Goal: Navigation & Orientation: Find specific page/section

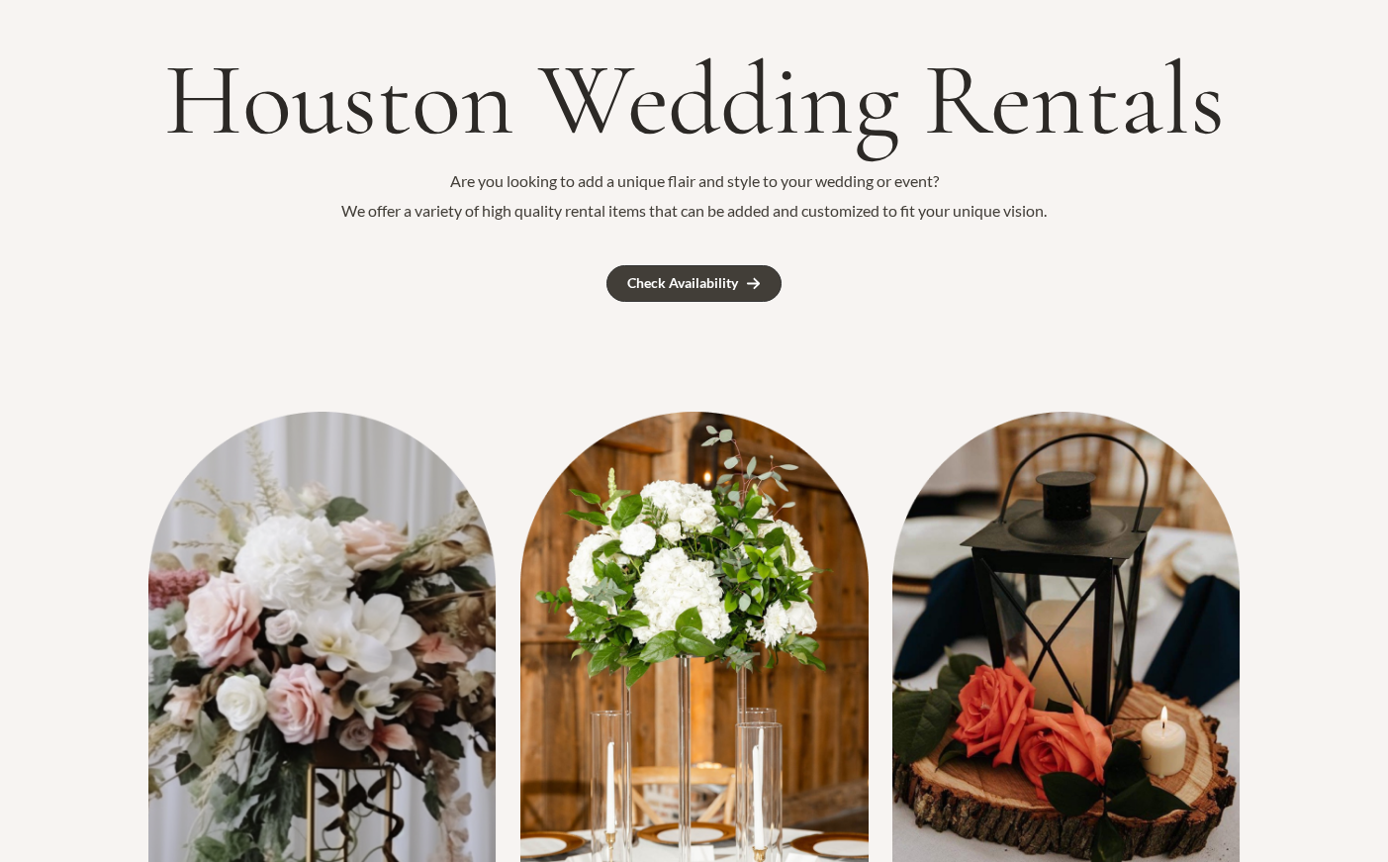
scroll to position [99, 0]
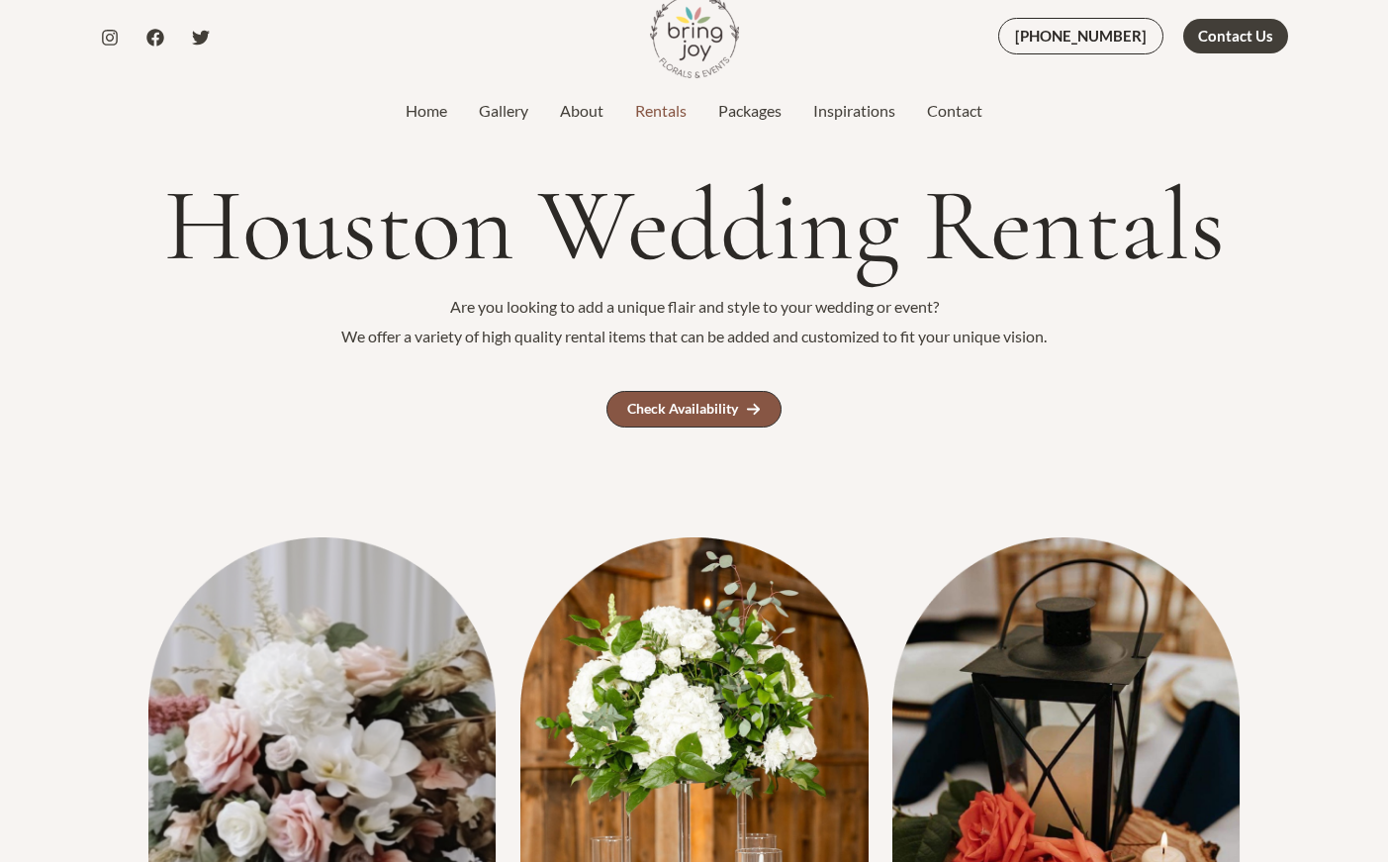
click at [681, 402] on div "Check Availability" at bounding box center [682, 409] width 111 height 14
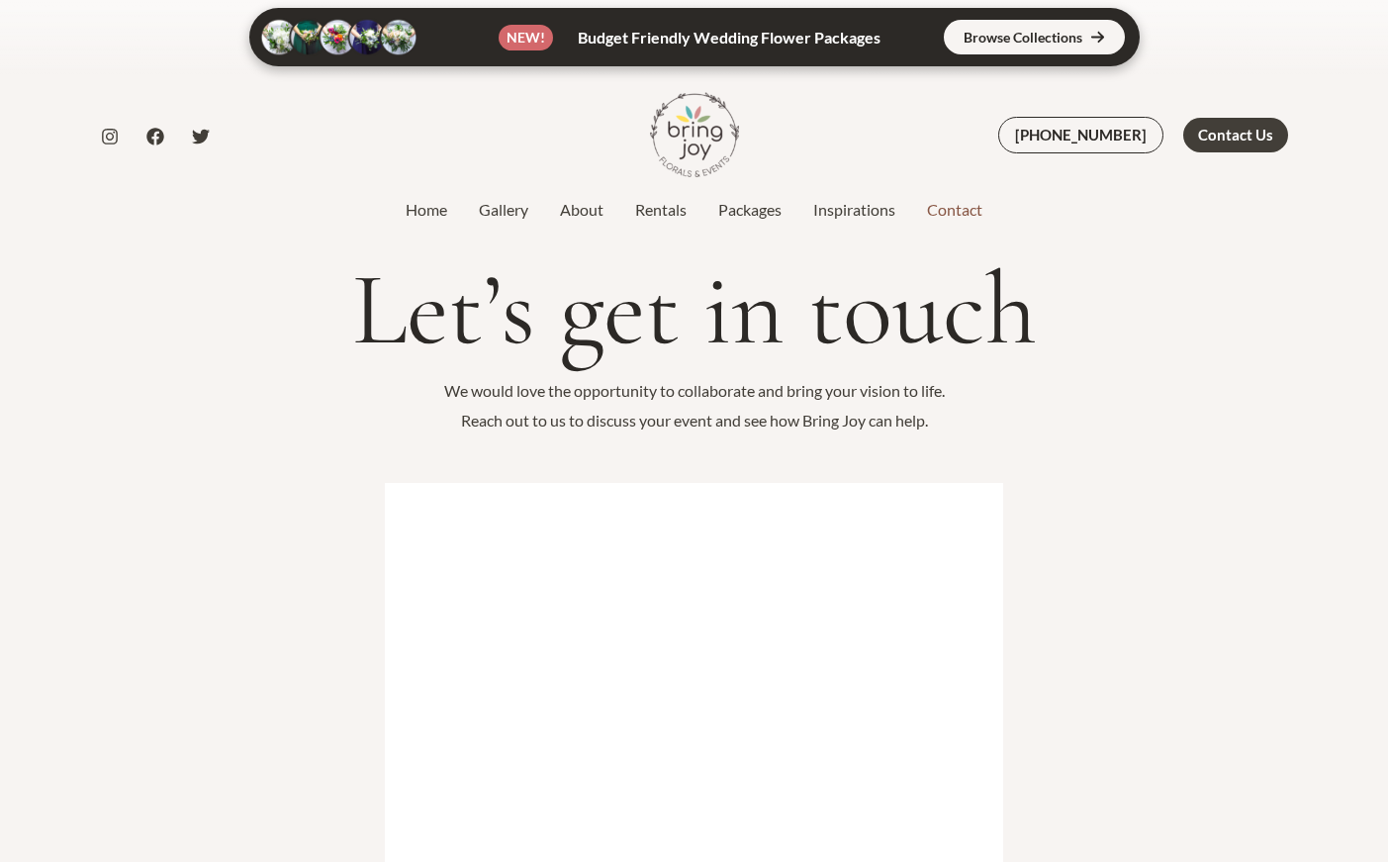
click at [1024, 27] on link at bounding box center [694, 37] width 890 height 58
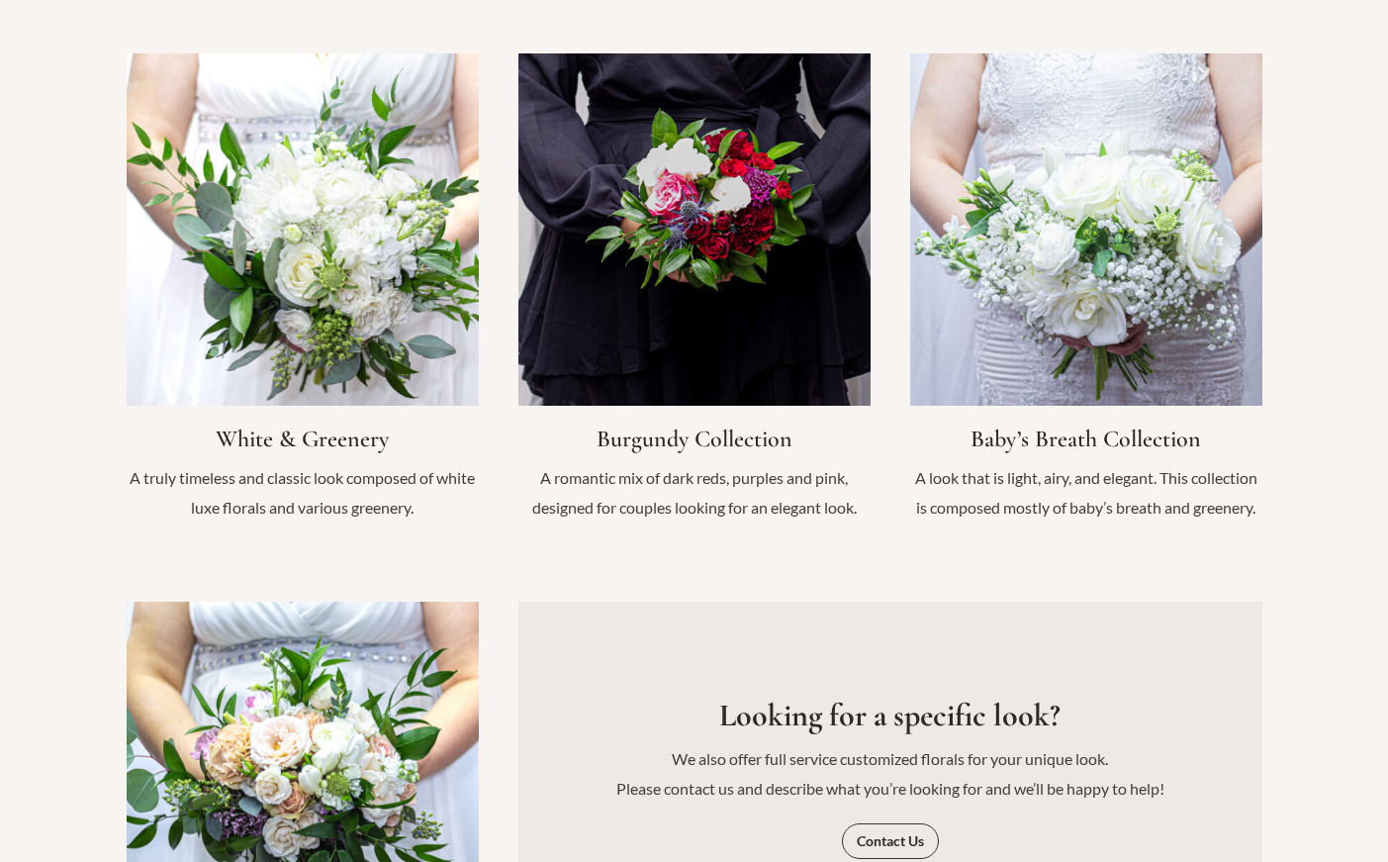
scroll to position [2078, 0]
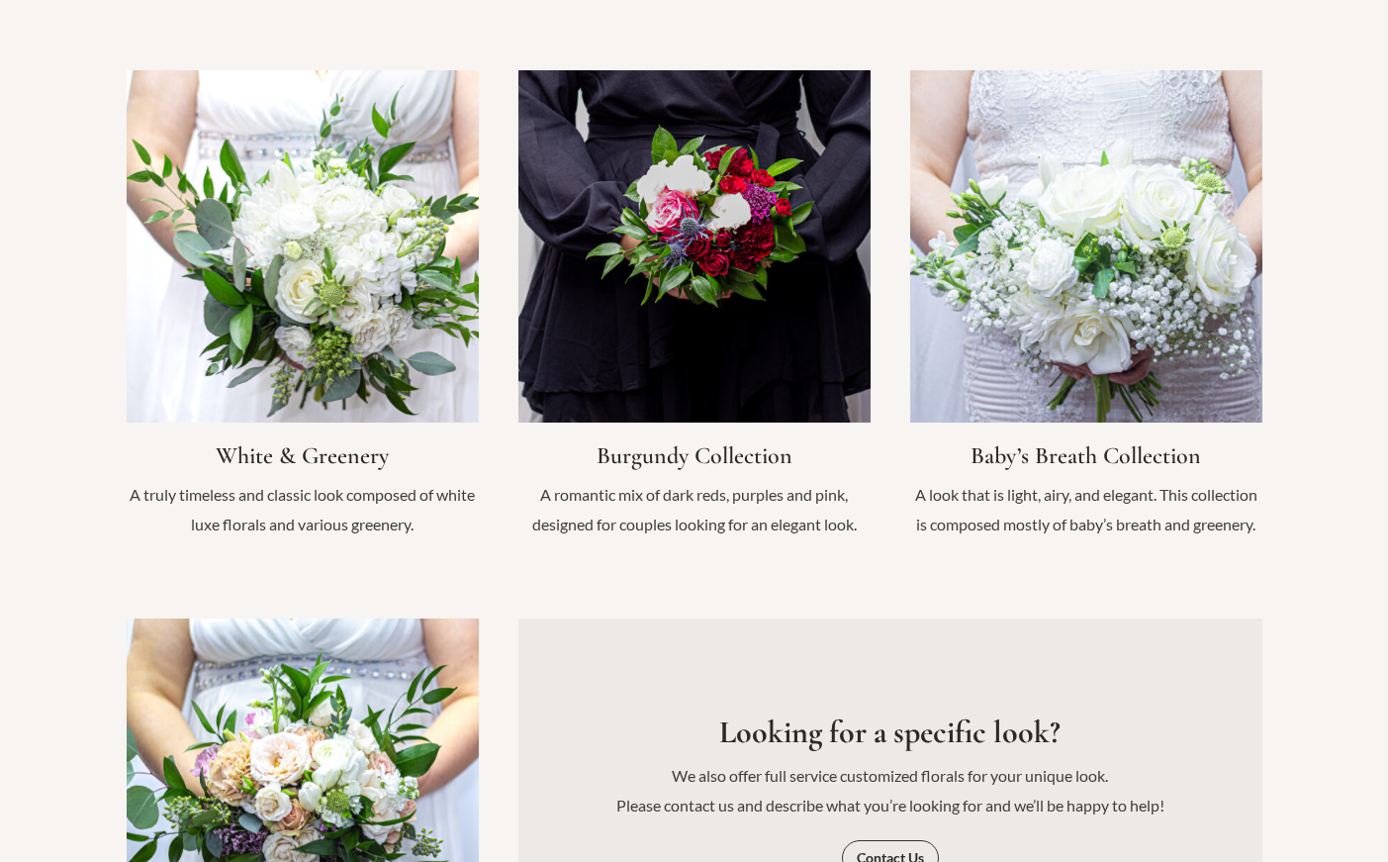
click at [1072, 418] on link "Infobox Link" at bounding box center [1086, 314] width 352 height 489
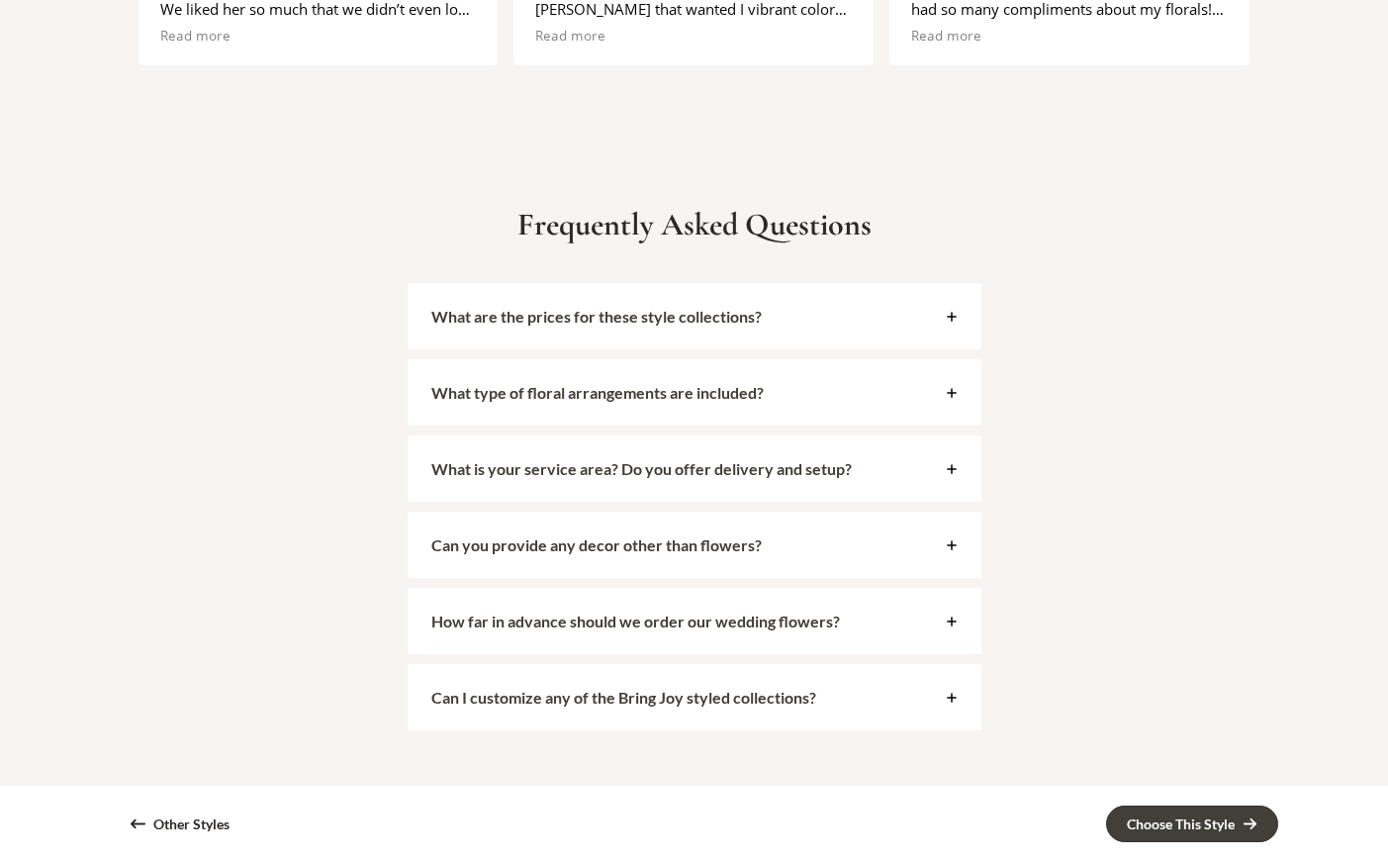
scroll to position [3859, 0]
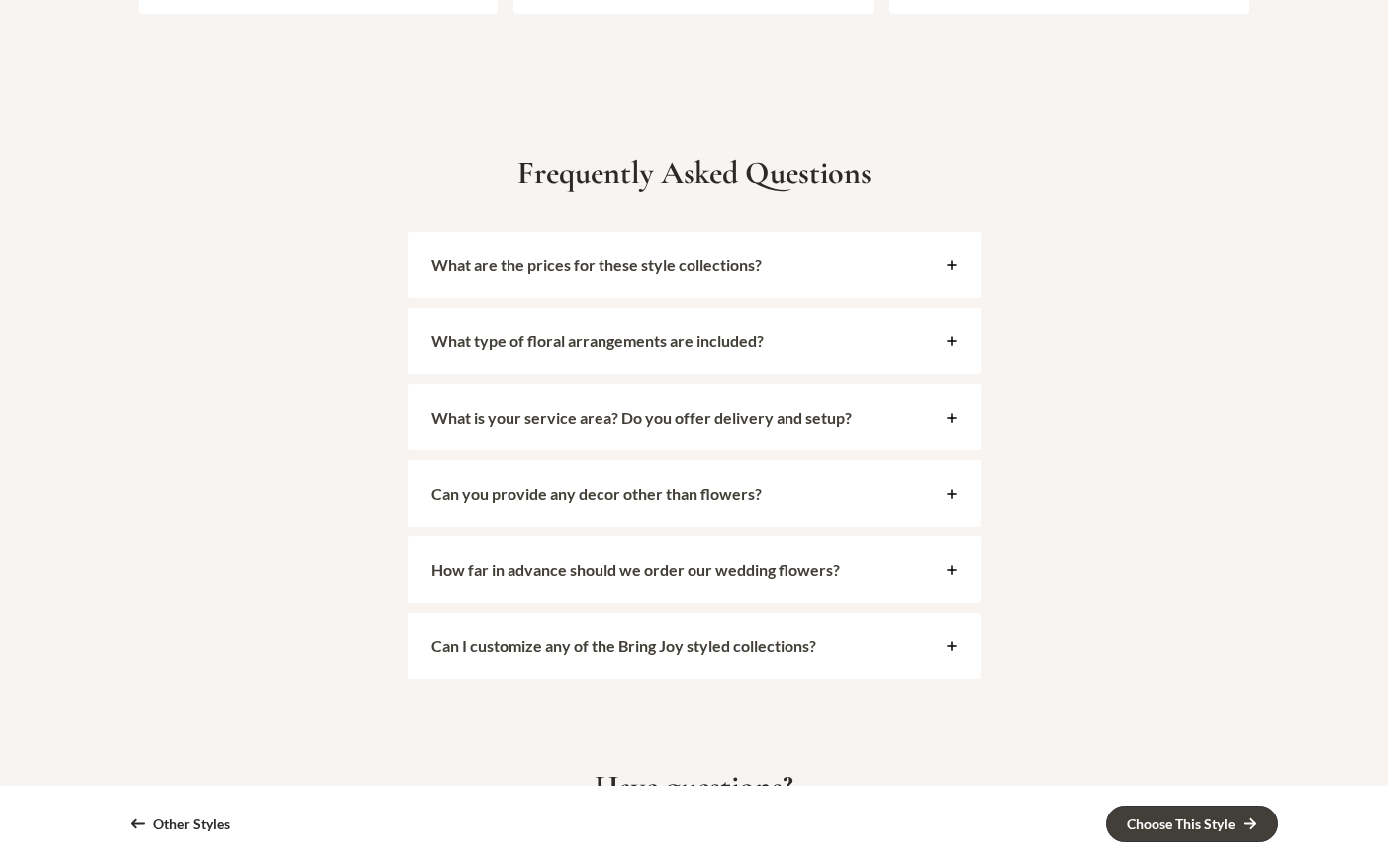
click at [946, 268] on icon at bounding box center [952, 265] width 12 height 12
